Goal: Navigation & Orientation: Find specific page/section

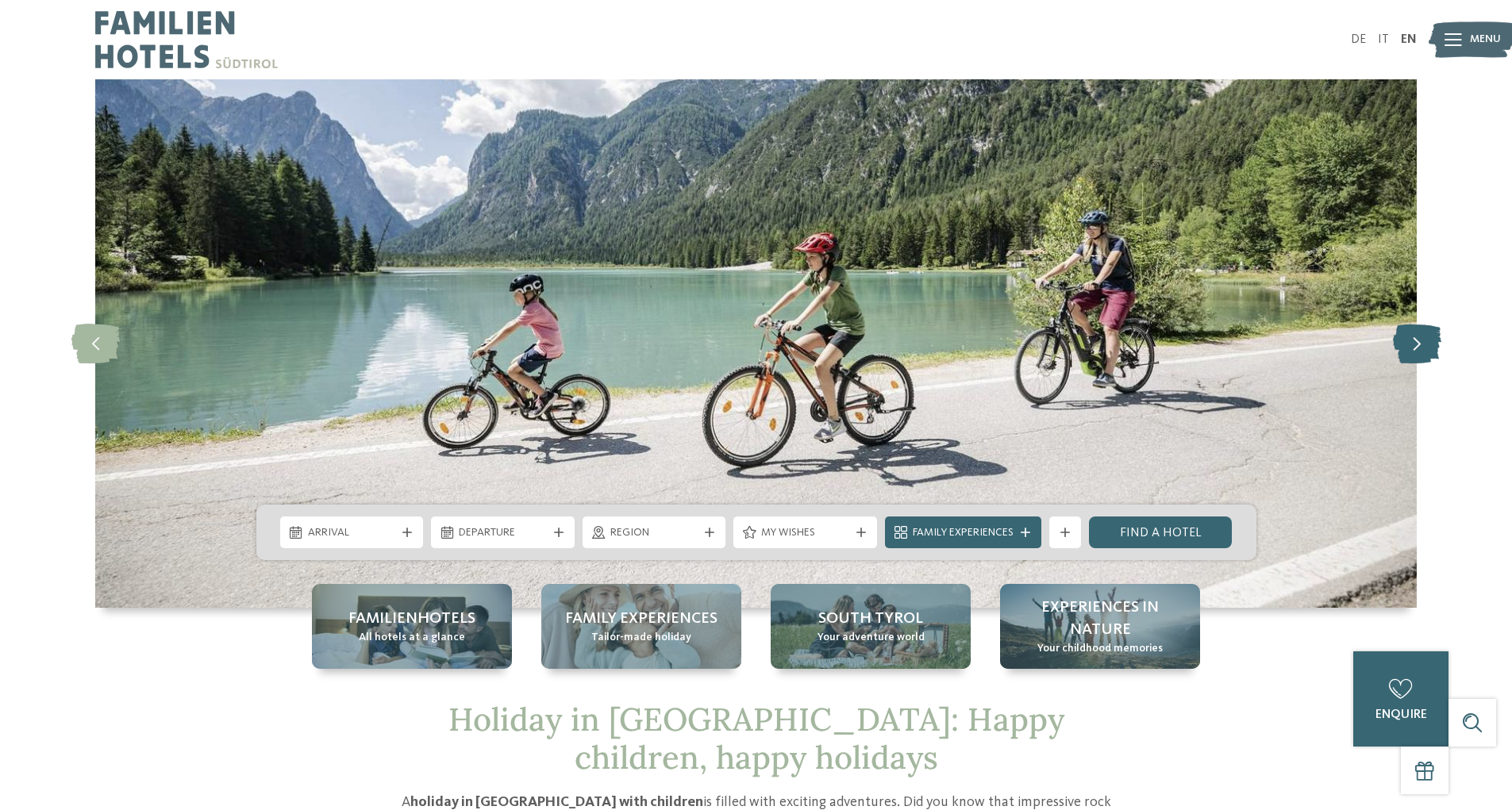
click at [1411, 343] on icon at bounding box center [1417, 343] width 49 height 39
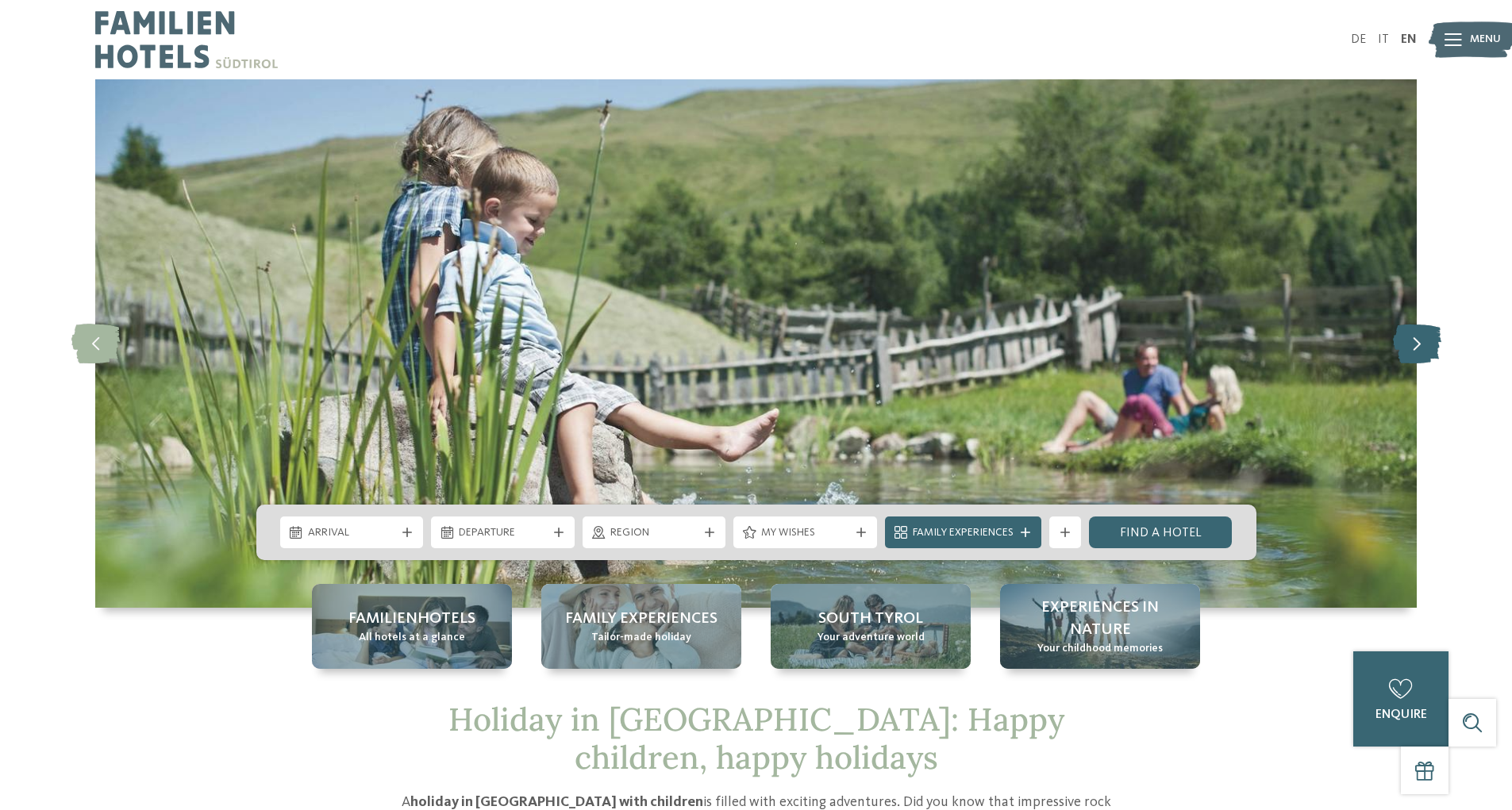
click at [1406, 341] on icon at bounding box center [1417, 343] width 49 height 39
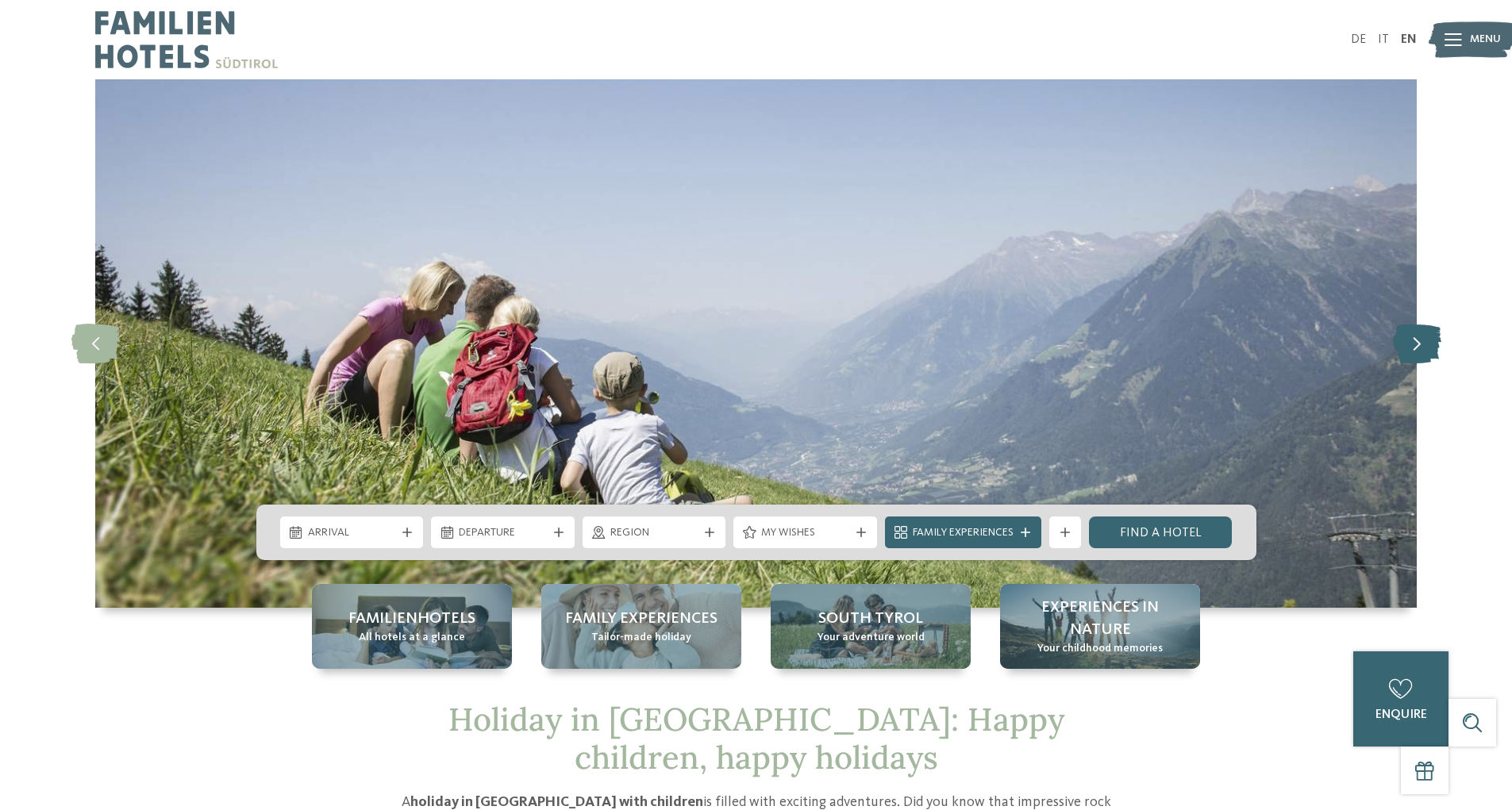
click at [1429, 339] on icon at bounding box center [1417, 343] width 49 height 39
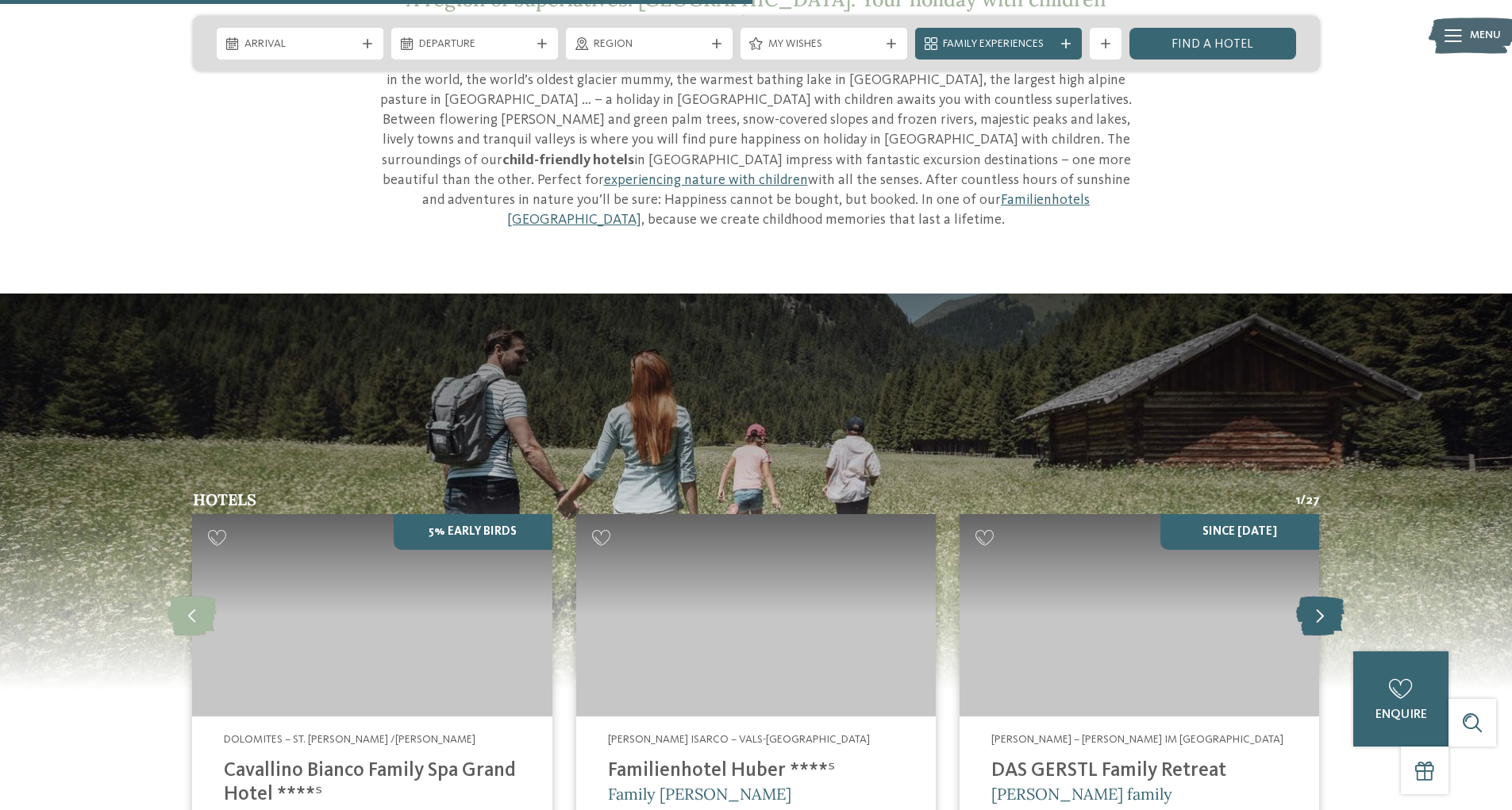
scroll to position [2143, 0]
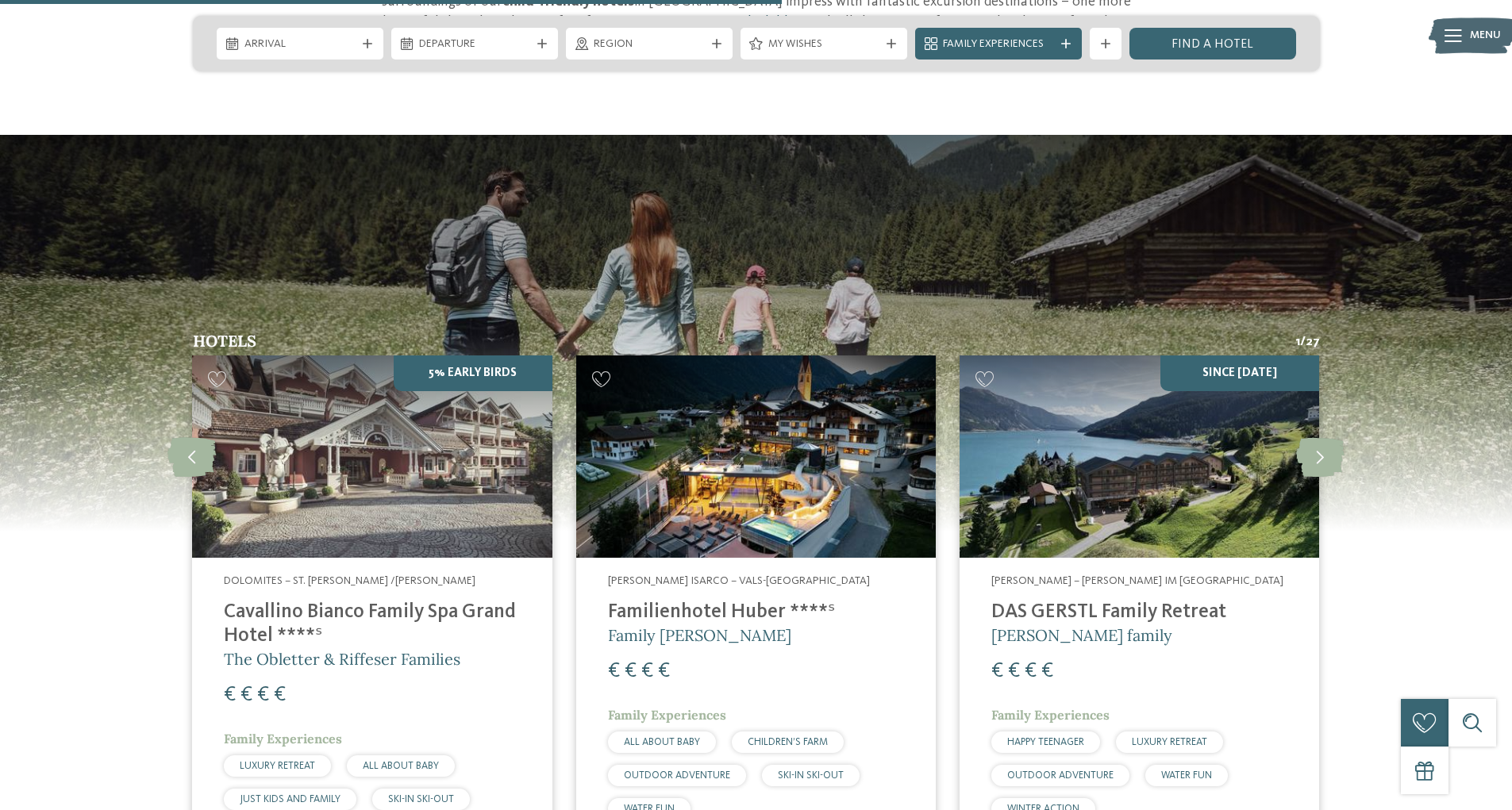
click at [1191, 436] on img at bounding box center [1140, 457] width 360 height 202
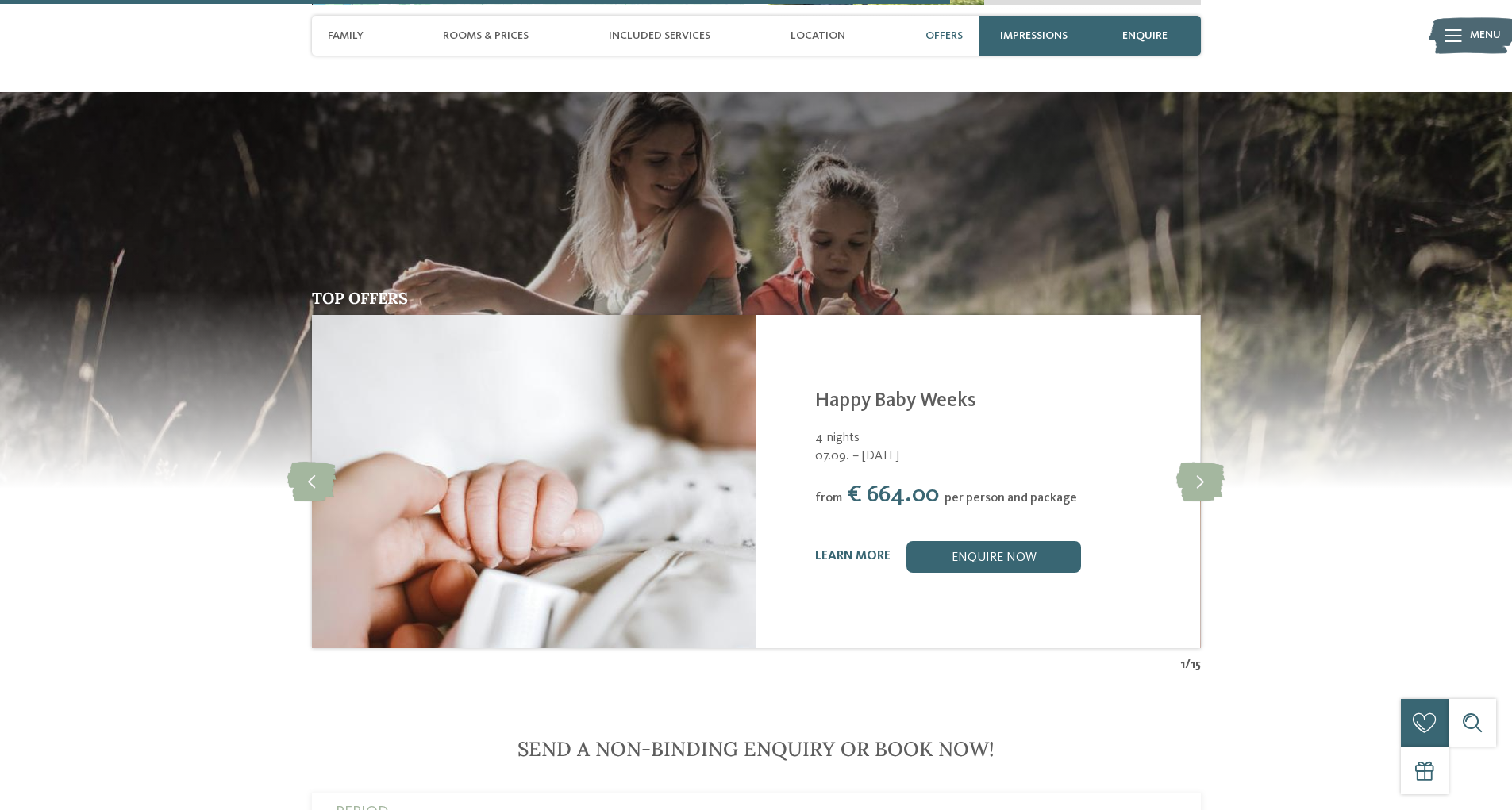
scroll to position [3730, 0]
